Goal: Information Seeking & Learning: Check status

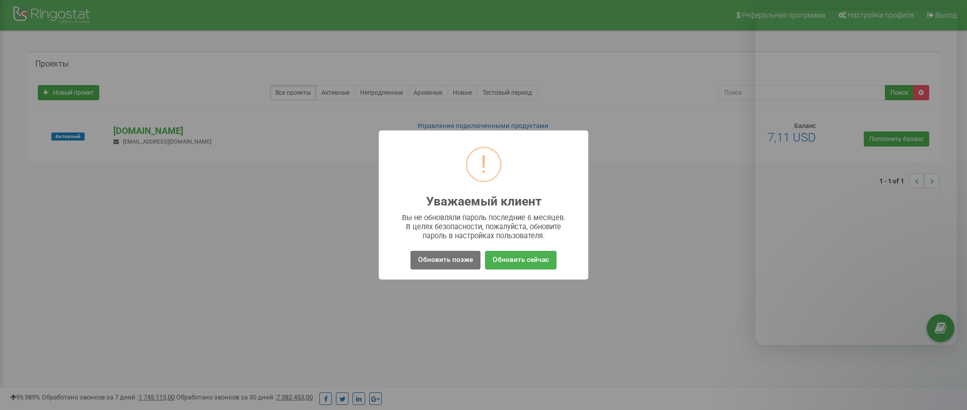
click at [451, 260] on button "Обновить позже" at bounding box center [445, 260] width 70 height 19
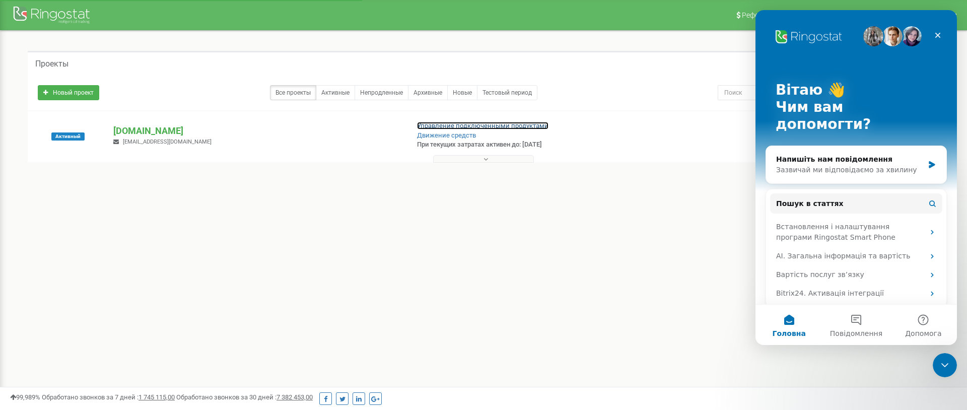
click at [457, 122] on link "Управление подключенными продуктами" at bounding box center [482, 126] width 131 height 8
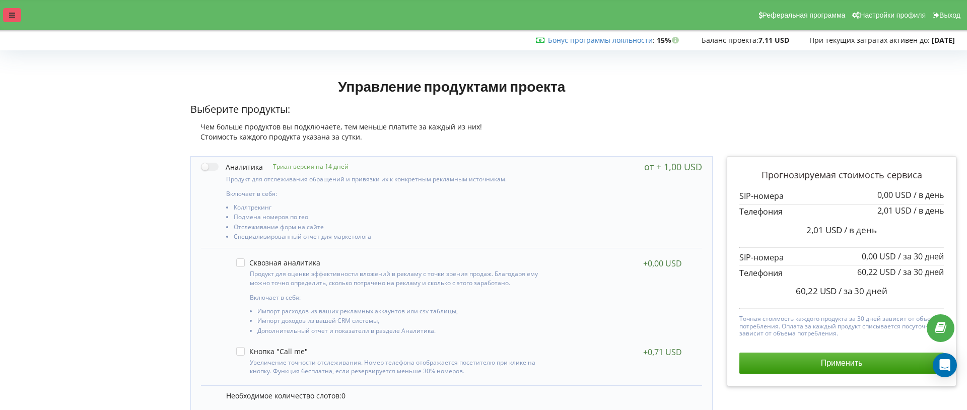
click at [13, 17] on icon at bounding box center [12, 15] width 6 height 7
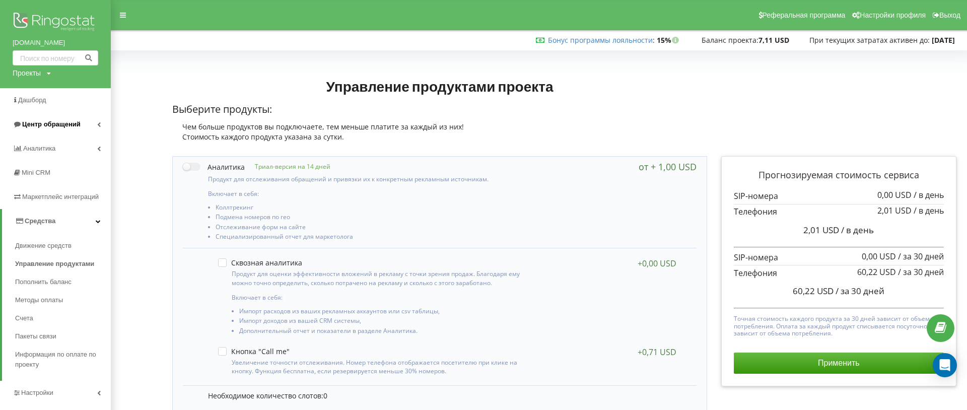
click at [69, 125] on span "Центр обращений" at bounding box center [51, 124] width 58 height 8
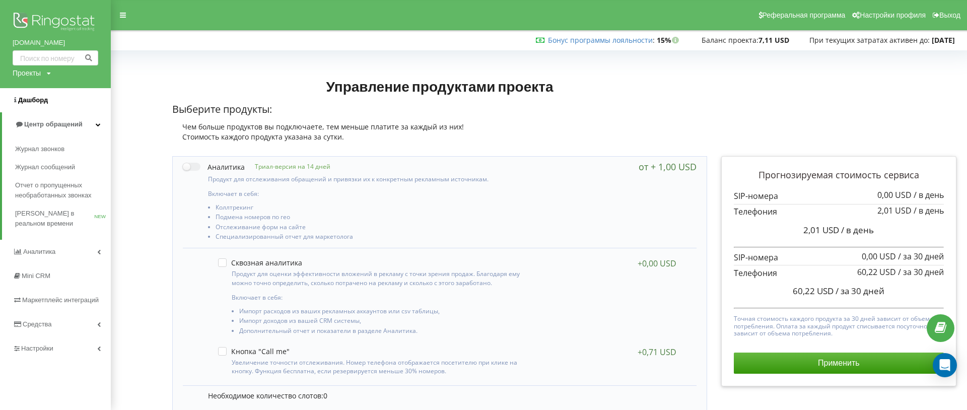
click at [55, 105] on link "Дашборд" at bounding box center [55, 100] width 111 height 24
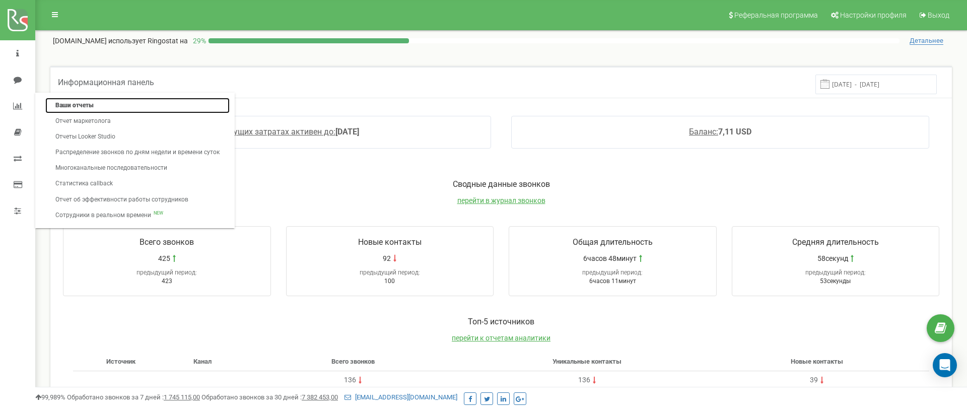
click at [83, 109] on link "Ваши отчеты" at bounding box center [137, 106] width 184 height 16
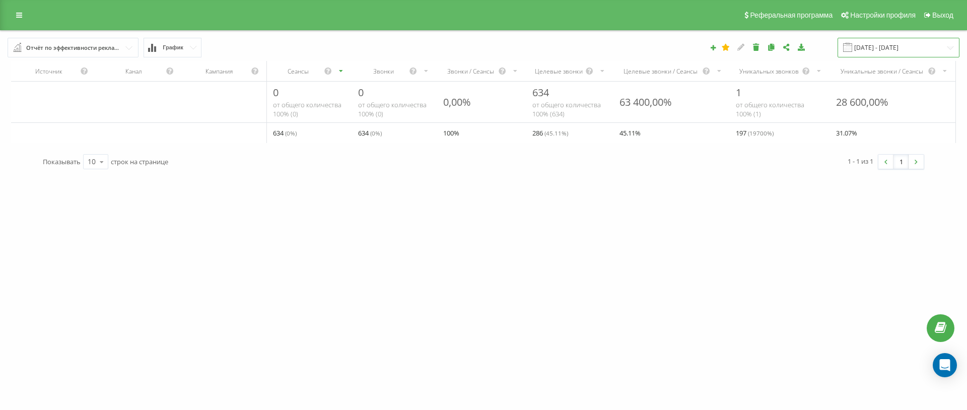
click at [880, 49] on input "[DATE] - [DATE]" at bounding box center [898, 48] width 122 height 20
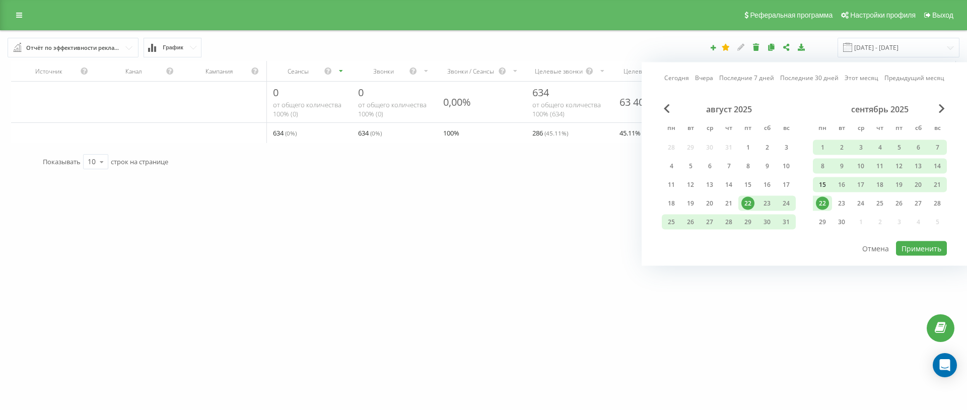
click at [819, 184] on div "15" at bounding box center [822, 184] width 13 height 13
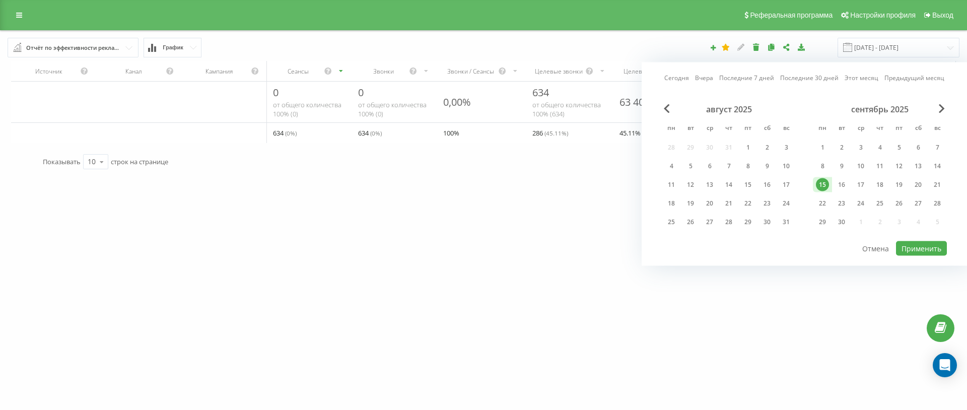
drag, startPoint x: 820, startPoint y: 202, endPoint x: 856, endPoint y: 221, distance: 40.8
click at [821, 203] on div "22" at bounding box center [822, 203] width 13 height 13
click at [904, 243] on button "Применить" at bounding box center [921, 248] width 51 height 15
type input "[DATE] - [DATE]"
